Goal: Information Seeking & Learning: Learn about a topic

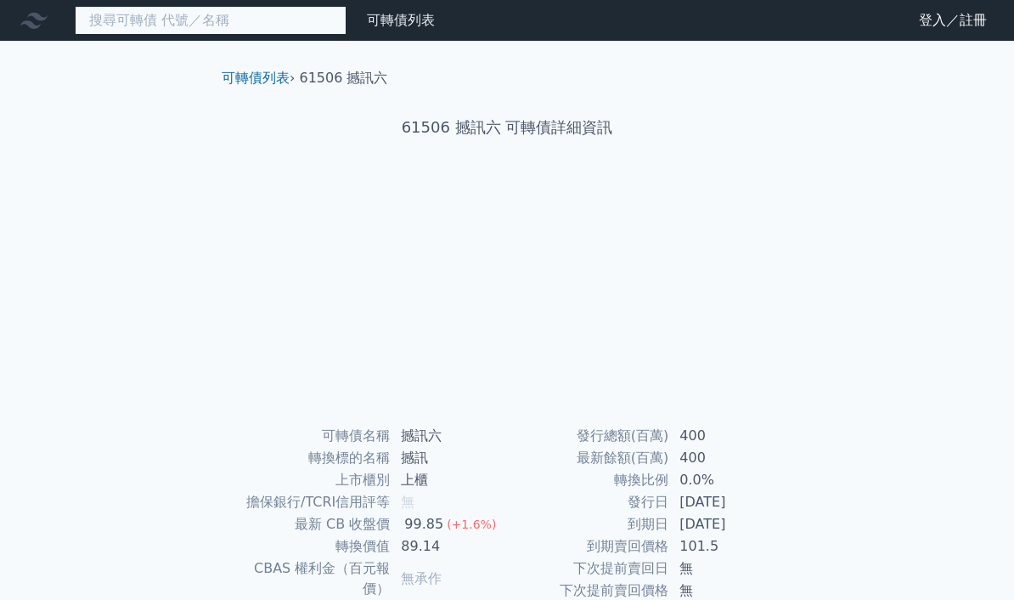
click at [263, 22] on input at bounding box center [211, 20] width 272 height 29
type input "30454"
click at [211, 13] on input "30454" at bounding box center [211, 20] width 272 height 29
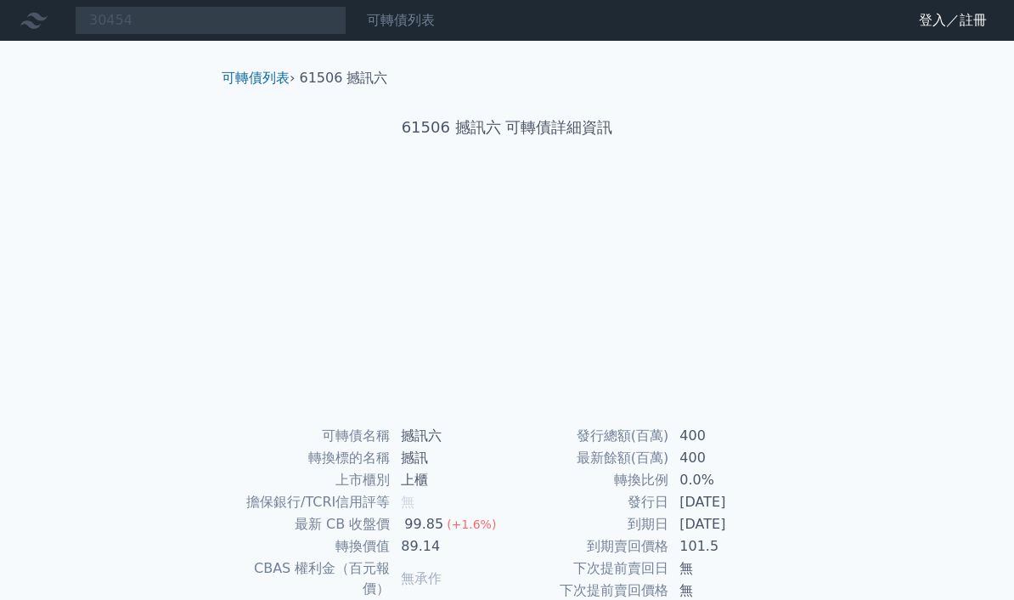
click at [386, 24] on link "可轉債列表" at bounding box center [401, 20] width 68 height 16
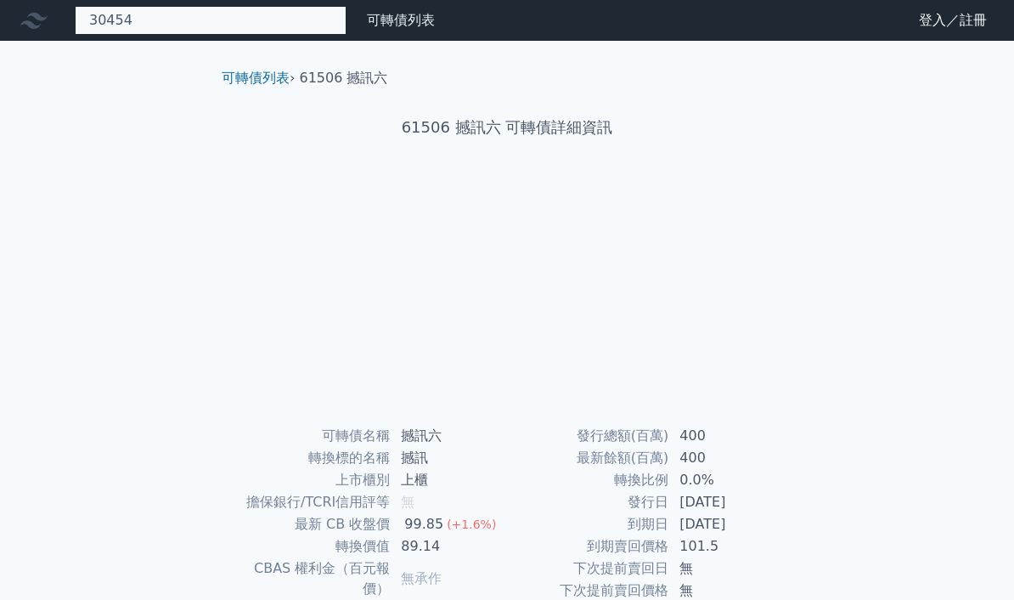
click at [308, 21] on input "30454" at bounding box center [211, 20] width 272 height 29
type input "30454"
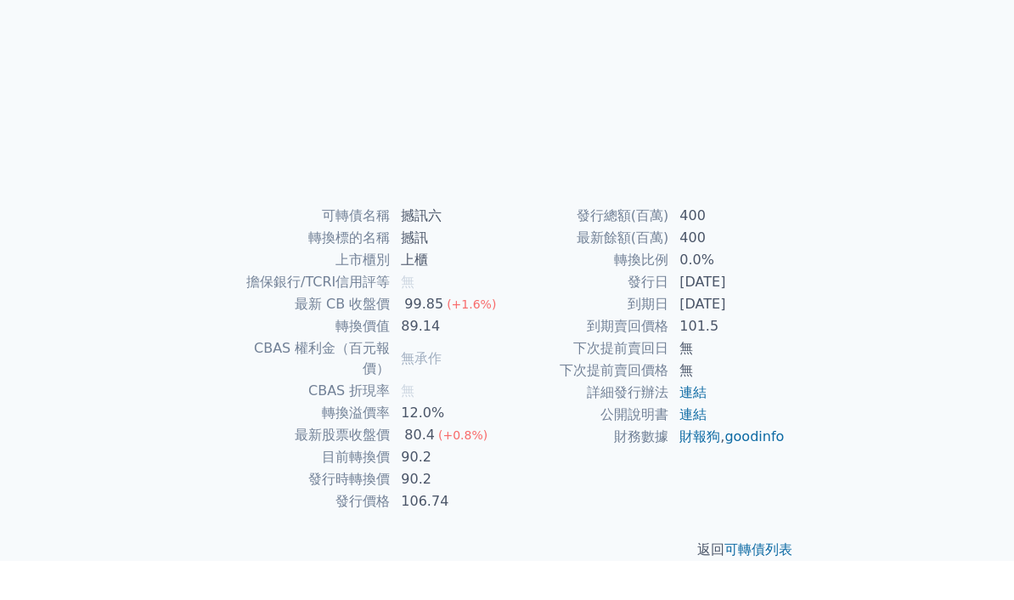
scroll to position [187, 0]
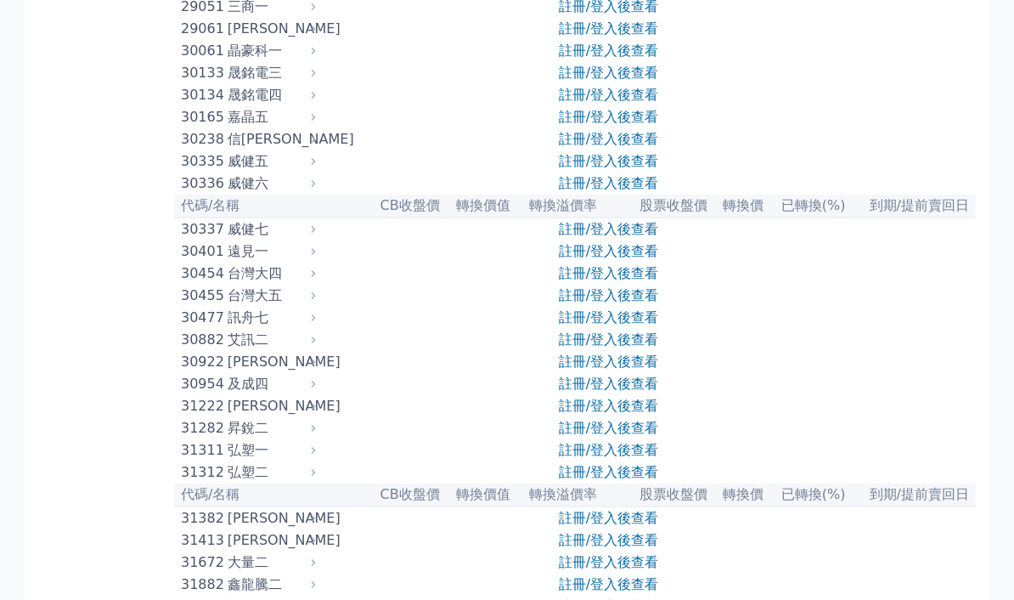
scroll to position [2263, 0]
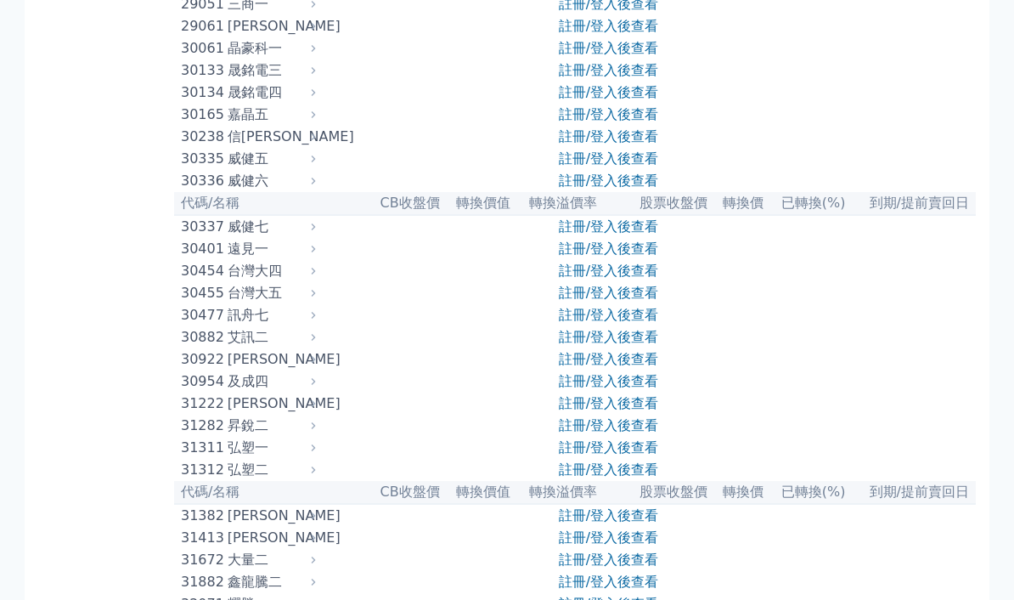
click at [274, 268] on div "台灣大四" at bounding box center [270, 272] width 84 height 20
click at [244, 270] on div "台灣大四" at bounding box center [270, 272] width 84 height 20
click at [256, 285] on div "台灣大五" at bounding box center [270, 294] width 84 height 20
click at [328, 288] on tbody "30455 台灣大五 註冊/登入後查看" at bounding box center [575, 294] width 802 height 22
click at [319, 266] on icon at bounding box center [313, 272] width 12 height 12
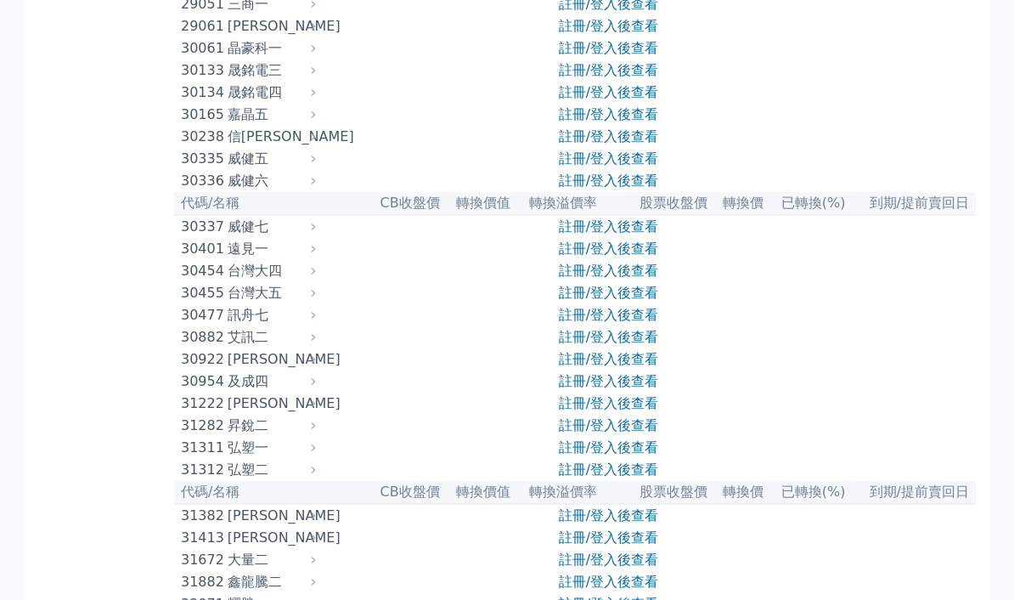
click at [267, 273] on div "台灣大四" at bounding box center [270, 272] width 84 height 20
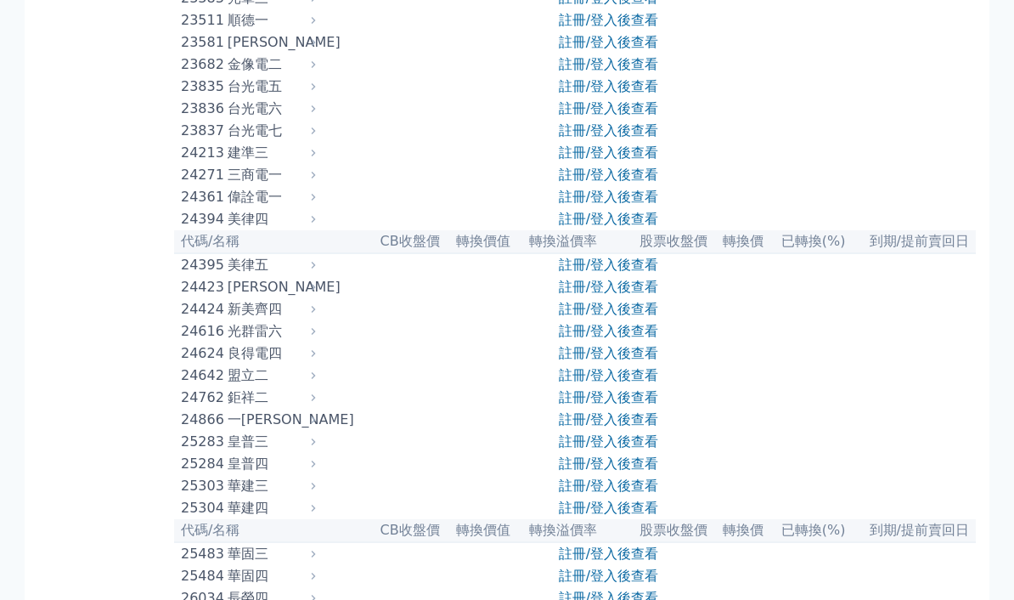
scroll to position [1349, 0]
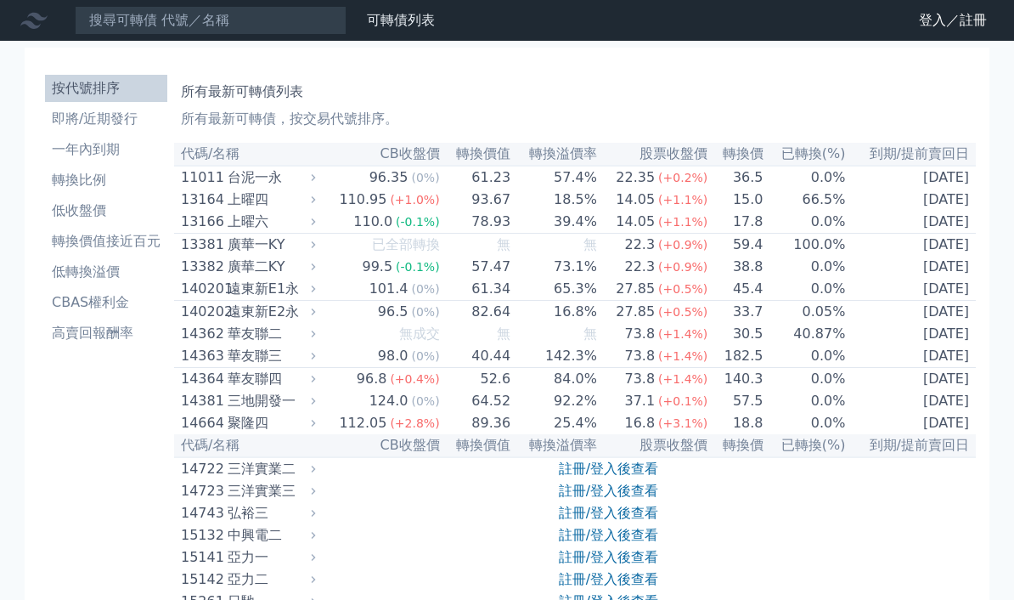
scroll to position [2333, 0]
